Goal: Task Accomplishment & Management: Complete application form

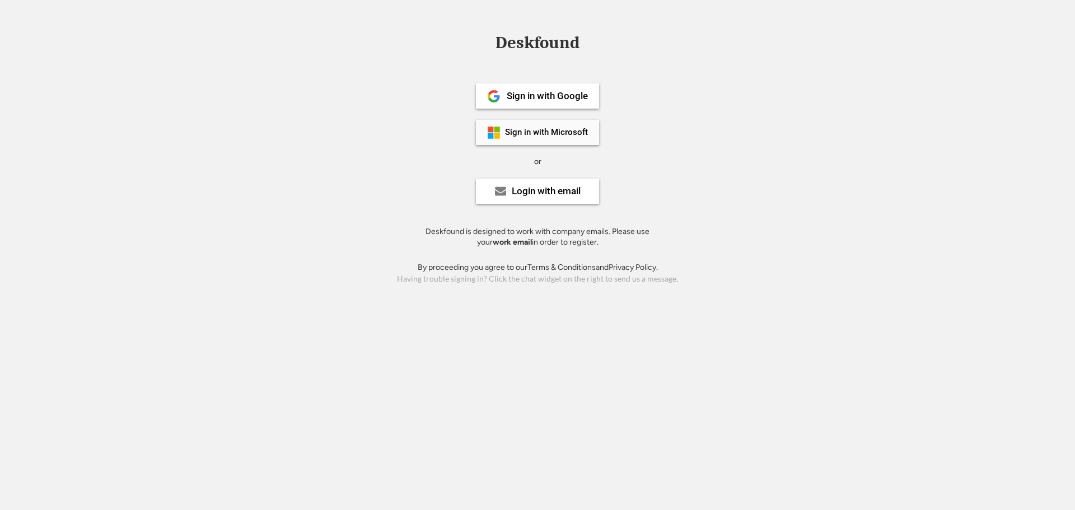
click at [504, 134] on div "Sign in with Microsoft" at bounding box center [537, 132] width 123 height 25
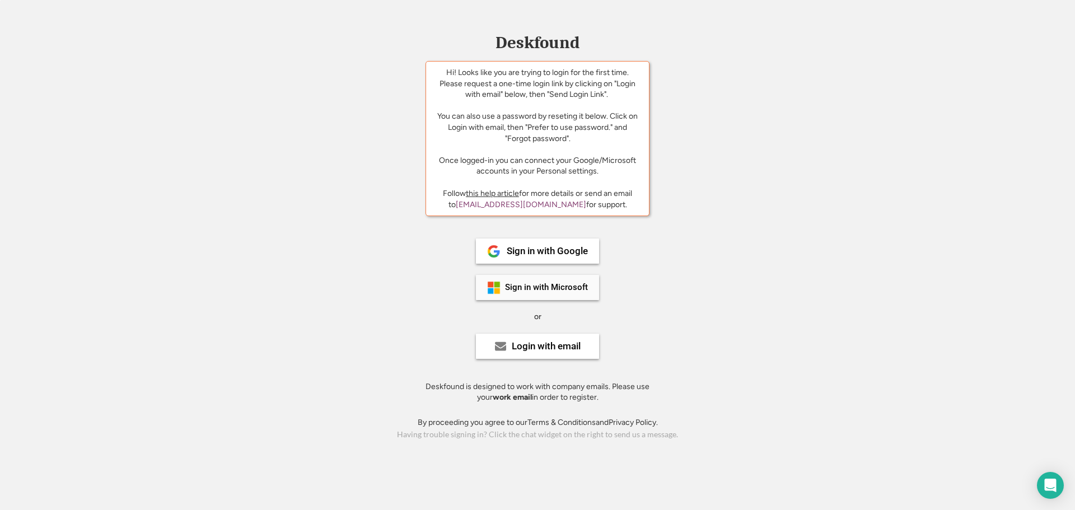
click at [540, 286] on div "Sign in with Microsoft" at bounding box center [546, 287] width 83 height 8
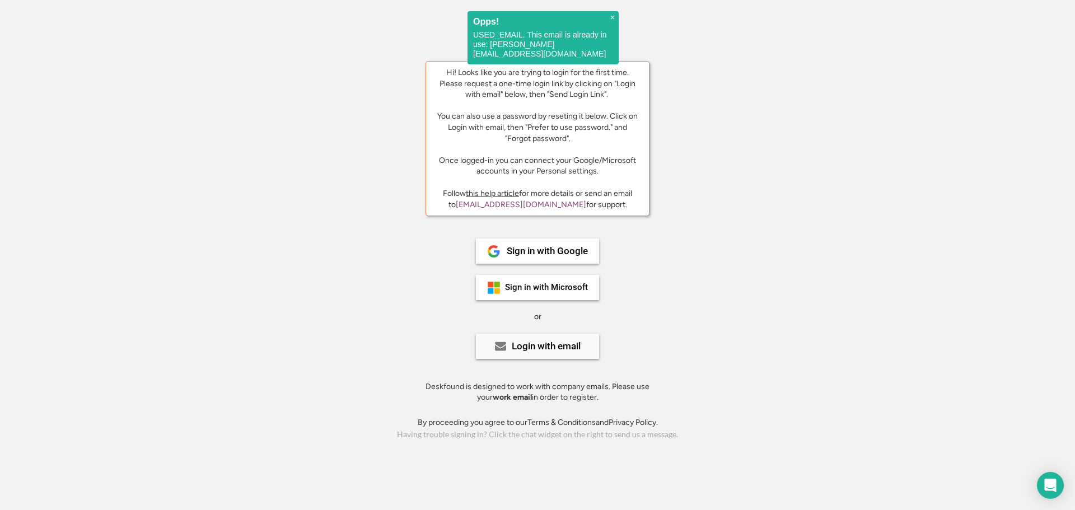
click at [558, 340] on div "Login with email" at bounding box center [537, 346] width 123 height 25
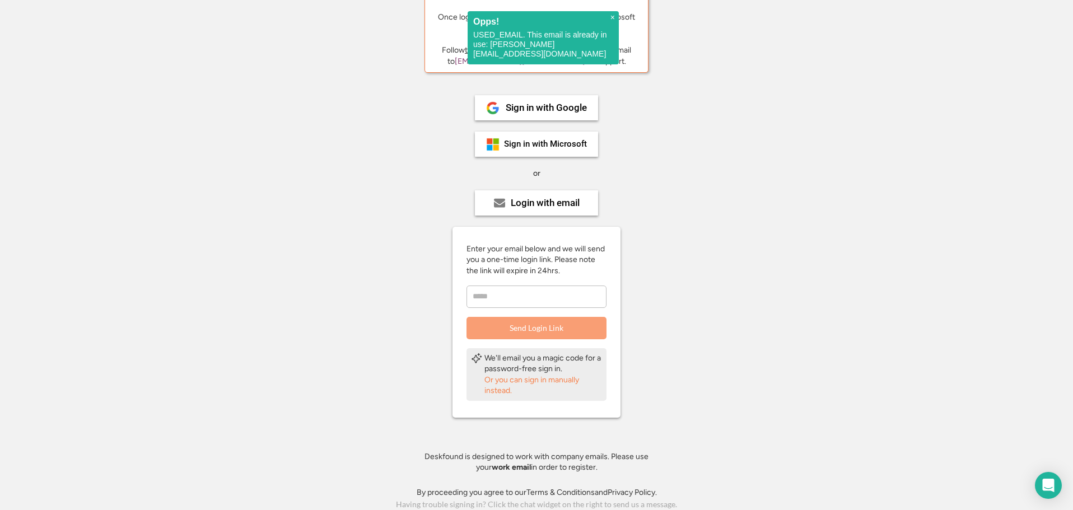
scroll to position [146, 0]
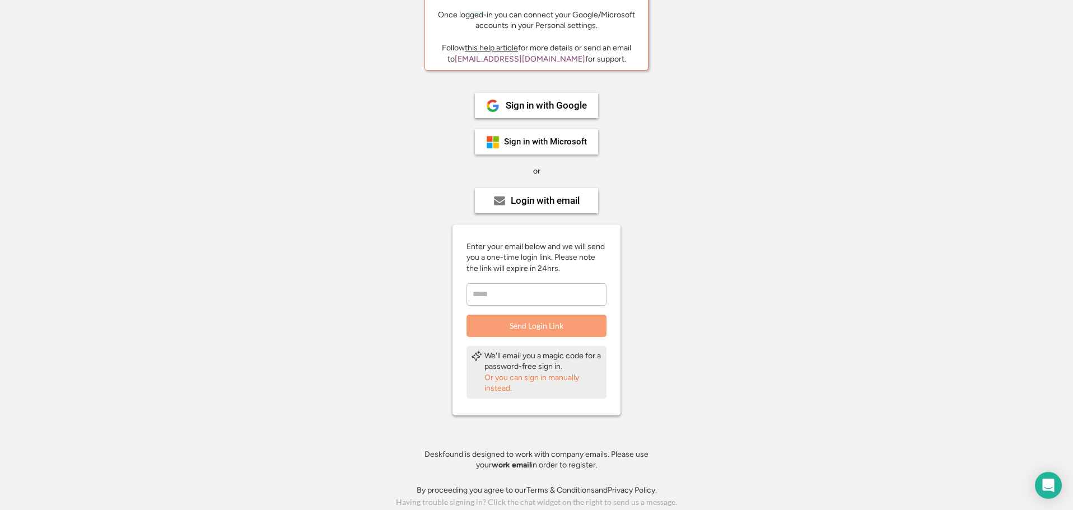
click at [501, 295] on input "email" at bounding box center [536, 294] width 140 height 22
type input "**********"
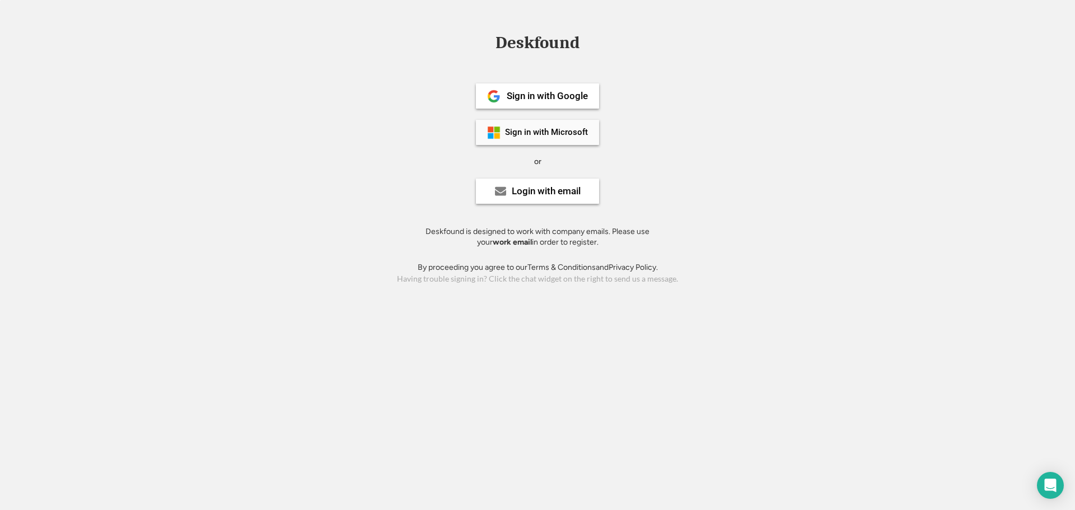
click at [542, 136] on div "Sign in with Microsoft" at bounding box center [546, 132] width 83 height 8
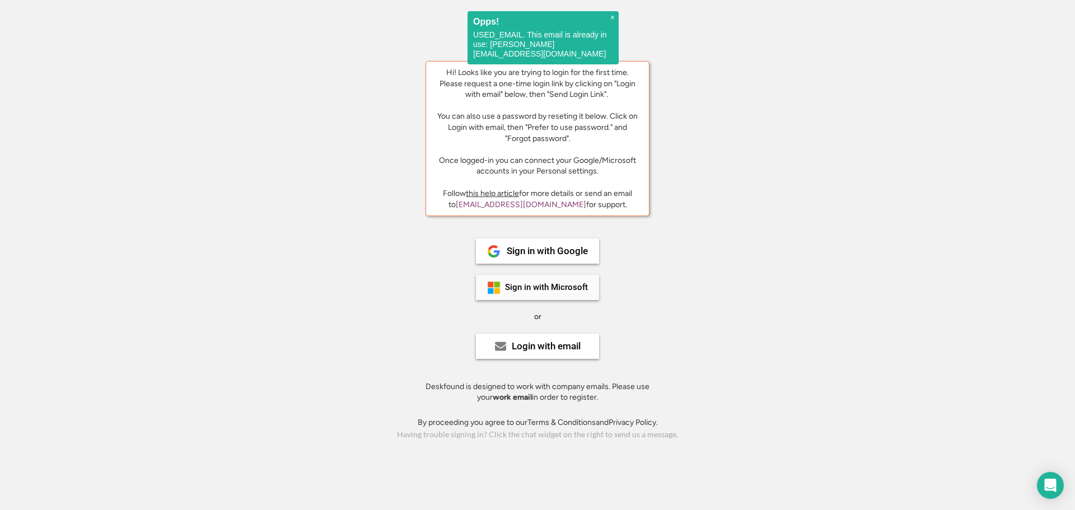
click at [549, 290] on div "Sign in with Microsoft" at bounding box center [546, 287] width 83 height 8
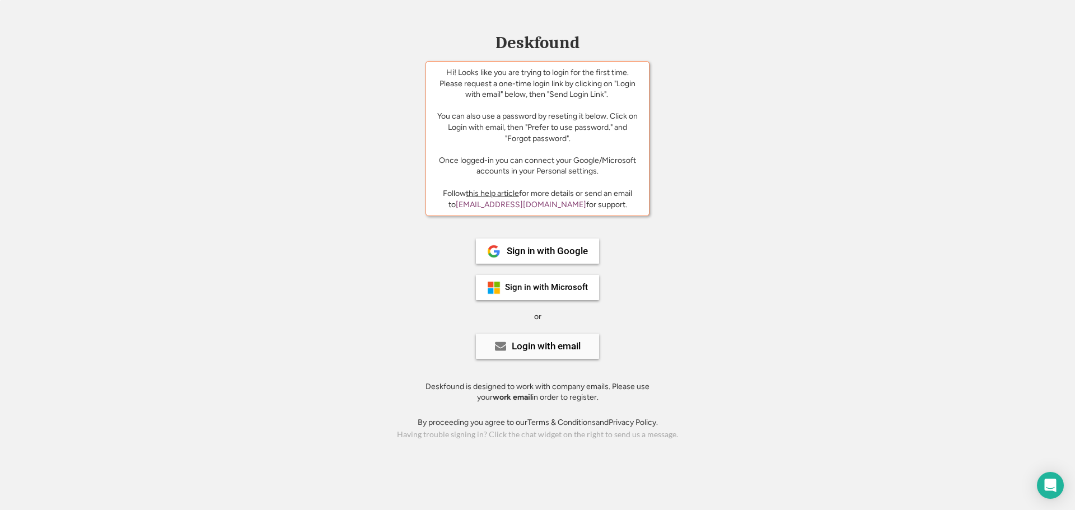
click at [568, 348] on div "Login with email" at bounding box center [546, 347] width 69 height 10
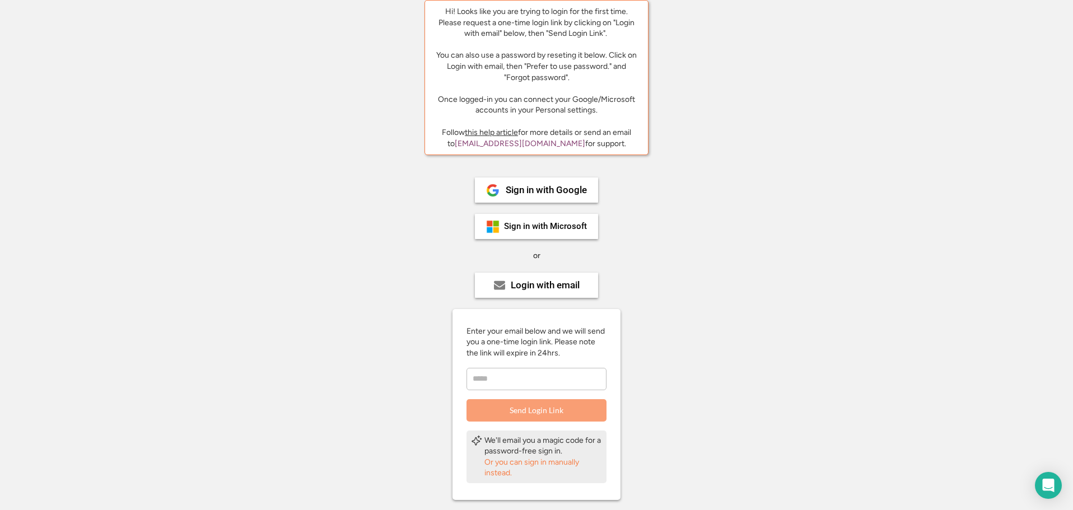
scroll to position [146, 0]
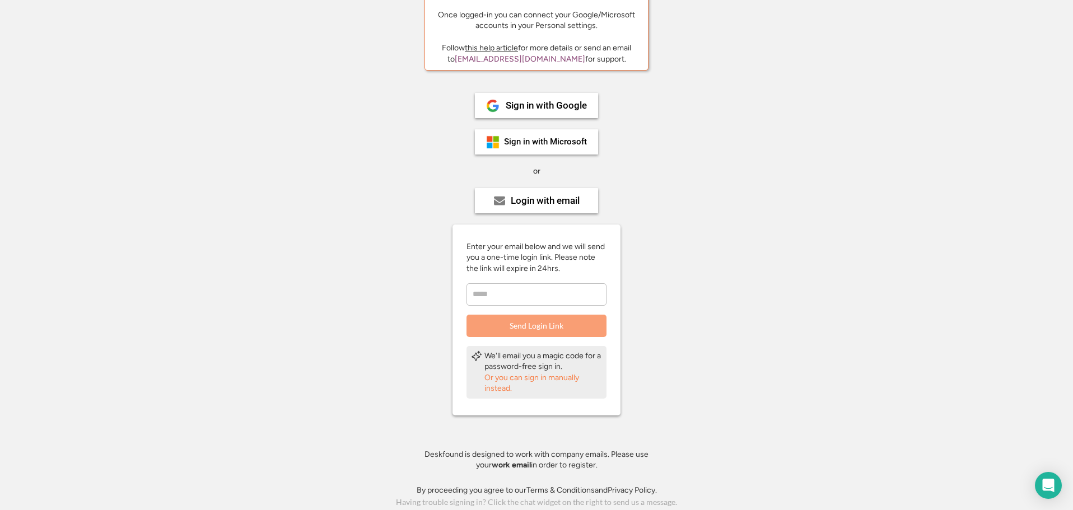
click at [514, 376] on div "Or you can sign in manually instead." at bounding box center [543, 383] width 118 height 22
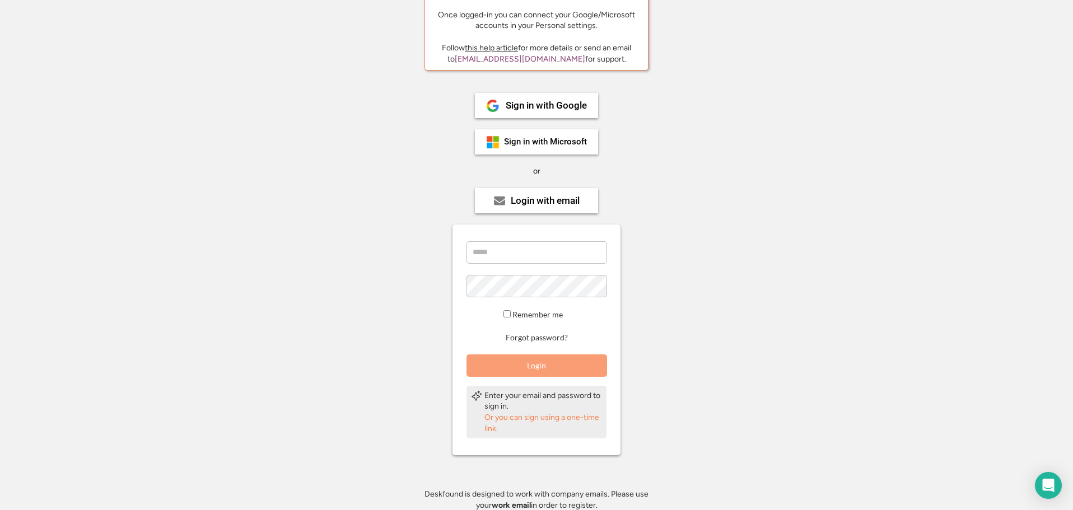
click at [501, 260] on input "email" at bounding box center [536, 252] width 141 height 22
type input "**********"
